Goal: Information Seeking & Learning: Learn about a topic

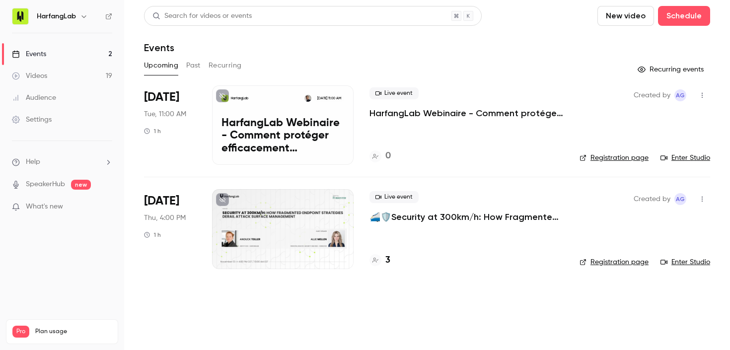
click at [195, 67] on button "Past" at bounding box center [193, 66] width 14 height 16
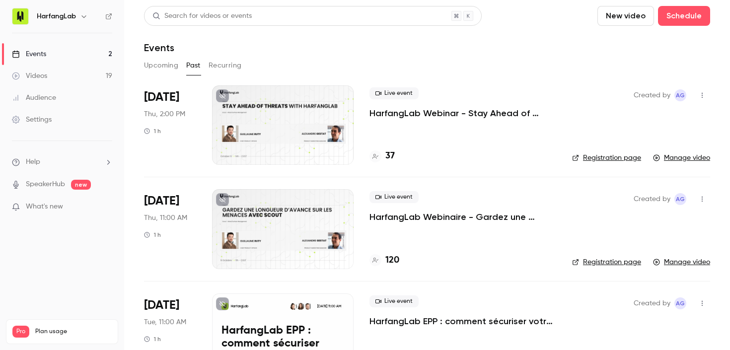
click at [387, 155] on h4 "37" at bounding box center [389, 155] width 9 height 13
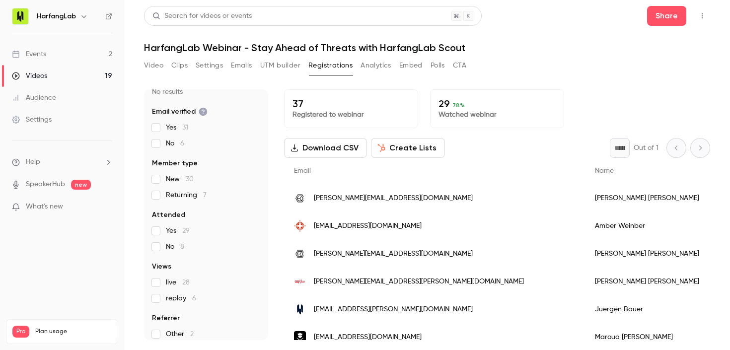
scroll to position [82, 0]
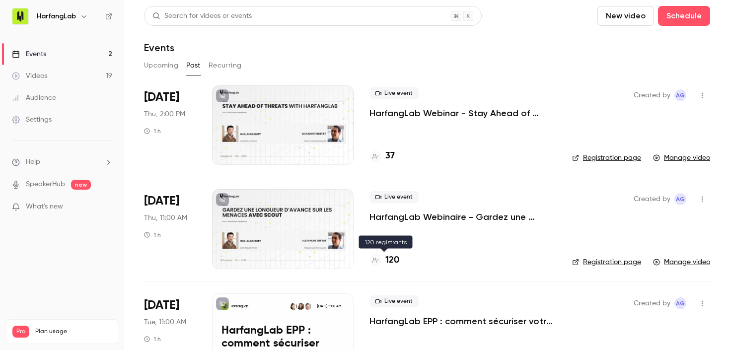
click at [390, 259] on h4 "120" at bounding box center [392, 260] width 14 height 13
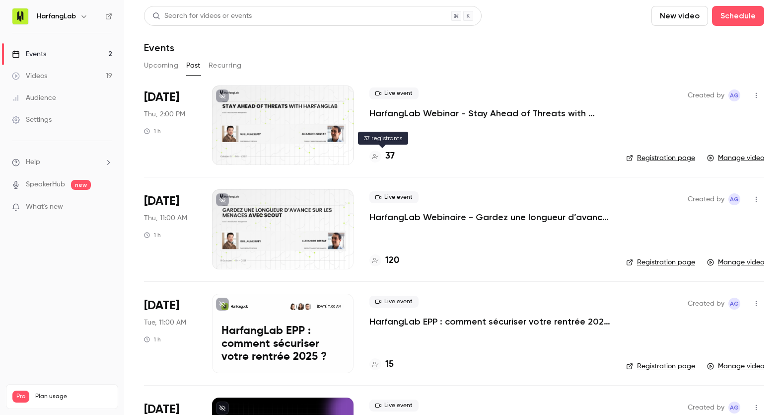
click at [393, 154] on h4 "37" at bounding box center [389, 155] width 9 height 13
